Goal: Use online tool/utility: Utilize a website feature to perform a specific function

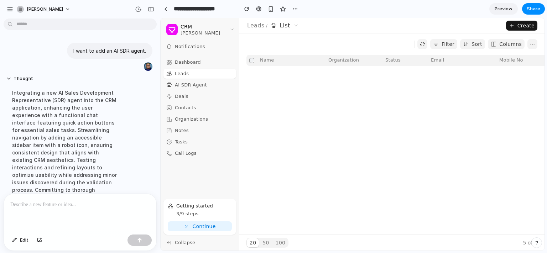
scroll to position [127, 0]
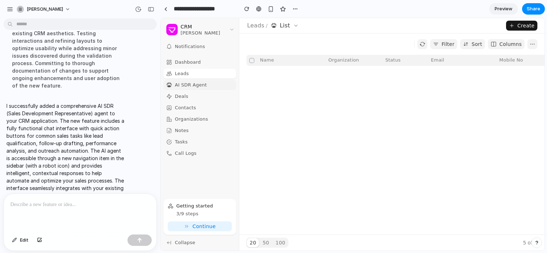
click at [188, 86] on span "AI SDR Agent" at bounding box center [191, 85] width 32 height 5
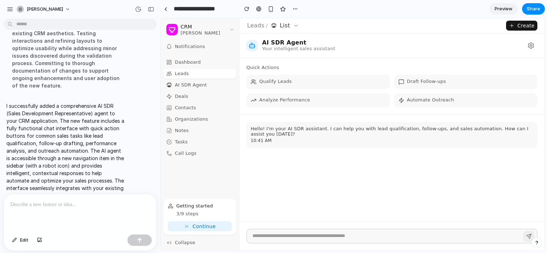
click at [501, 10] on span "Preview" at bounding box center [504, 8] width 18 height 7
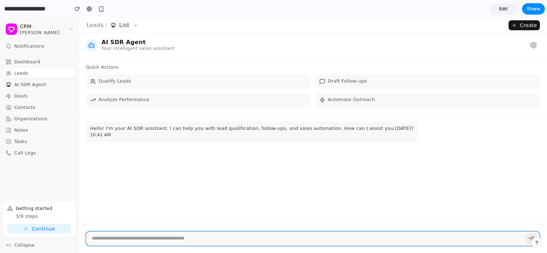
click at [160, 241] on input "text" at bounding box center [313, 239] width 454 height 15
type input "**********"
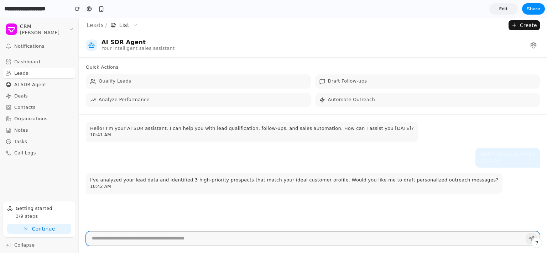
click at [160, 241] on input "text" at bounding box center [313, 239] width 454 height 15
type input "***"
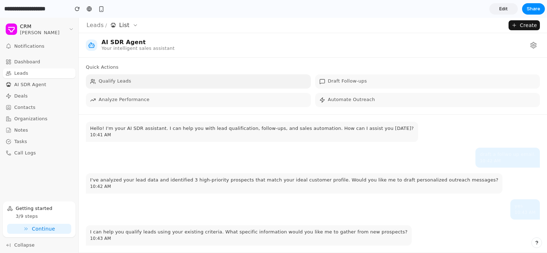
click at [247, 83] on button "Qualify Leads" at bounding box center [198, 81] width 225 height 14
click at [237, 102] on button "Analyze Performance" at bounding box center [198, 100] width 225 height 14
click at [337, 84] on button "Draft Follow-ups" at bounding box center [427, 81] width 225 height 14
click at [342, 101] on span "Automate Outreach" at bounding box center [351, 99] width 47 height 5
type input "**********"
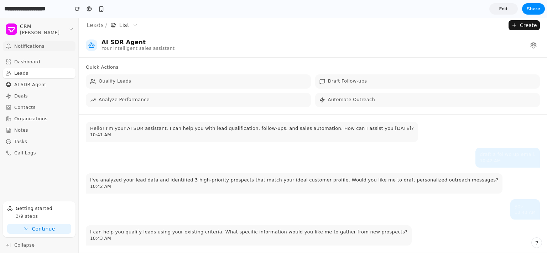
click at [32, 48] on span "Notifications" at bounding box center [29, 46] width 30 height 5
click at [26, 63] on span "Dashboard" at bounding box center [27, 62] width 26 height 5
click at [32, 30] on div "[PERSON_NAME]" at bounding box center [43, 32] width 46 height 5
click at [71, 29] on icon "button" at bounding box center [71, 29] width 6 height 6
click at [27, 85] on span "AI SDR Agent" at bounding box center [30, 84] width 32 height 5
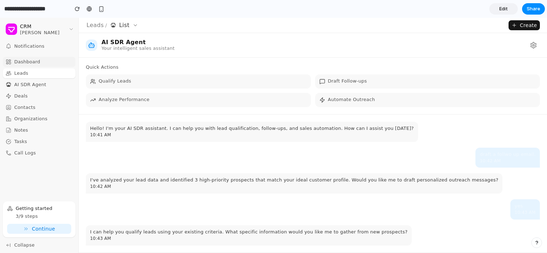
click at [42, 62] on div "Dashboard" at bounding box center [39, 62] width 73 height 9
click at [27, 98] on div "Deals" at bounding box center [39, 96] width 73 height 9
click at [29, 107] on span "Contacts" at bounding box center [24, 107] width 21 height 5
click at [29, 86] on span "AI SDR Agent" at bounding box center [30, 84] width 32 height 5
click at [33, 59] on div "Dashboard" at bounding box center [39, 62] width 73 height 9
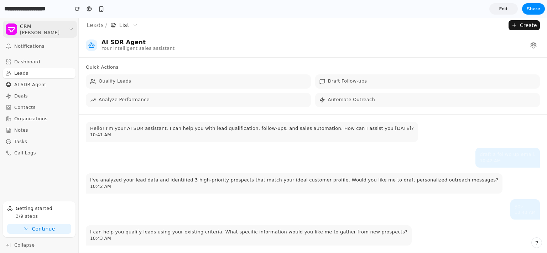
click at [35, 30] on div "[PERSON_NAME]" at bounding box center [43, 32] width 46 height 5
click at [133, 26] on icon "button" at bounding box center [136, 25] width 6 height 6
